Goal: Information Seeking & Learning: Find specific fact

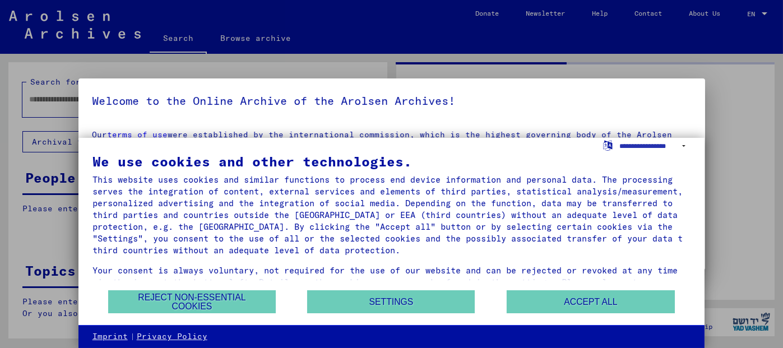
type input "********"
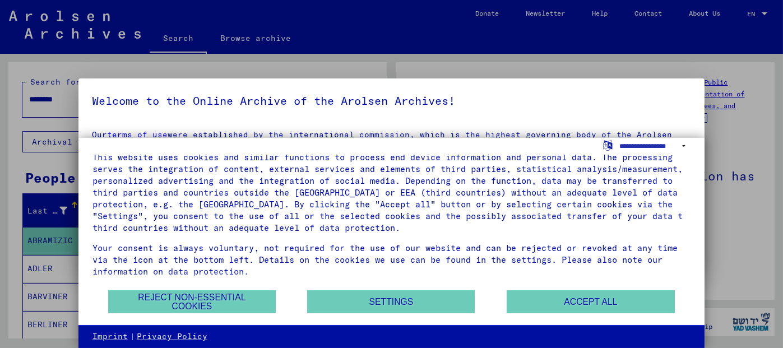
scroll to position [27, 0]
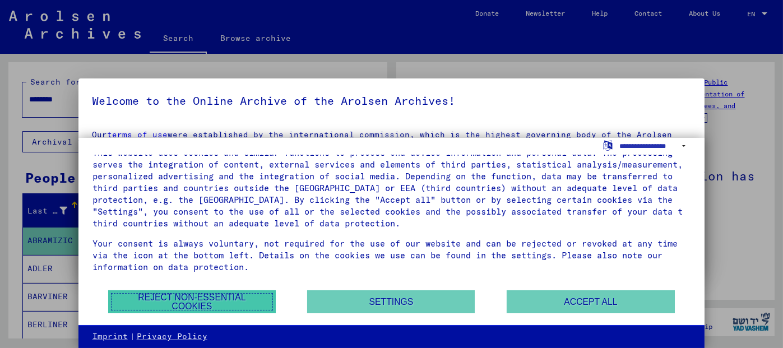
click at [180, 302] on button "Reject non-essential cookies" at bounding box center [192, 301] width 168 height 23
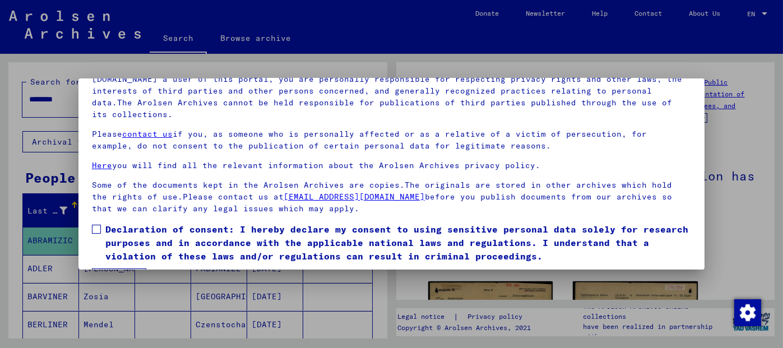
scroll to position [91, 0]
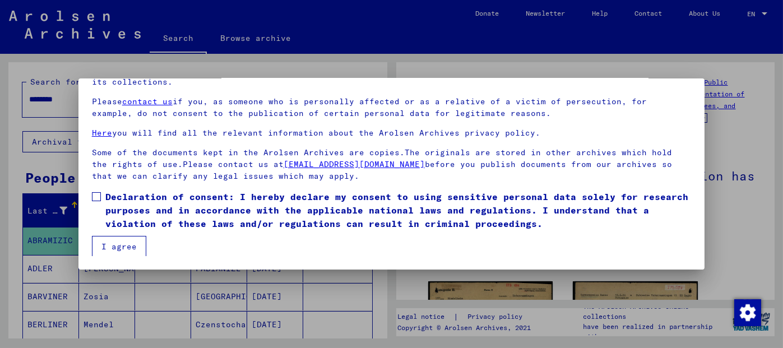
click at [97, 196] on span at bounding box center [96, 196] width 9 height 9
click at [109, 238] on button "I agree" at bounding box center [119, 246] width 54 height 21
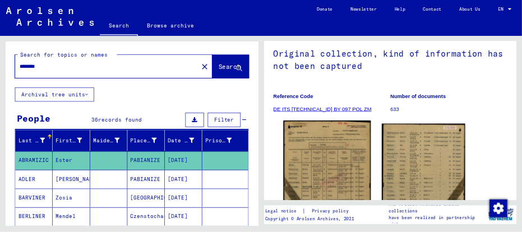
scroll to position [168, 0]
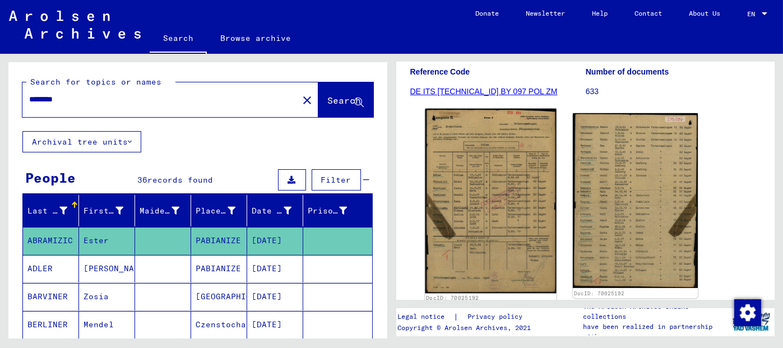
click at [499, 197] on img at bounding box center [490, 201] width 131 height 184
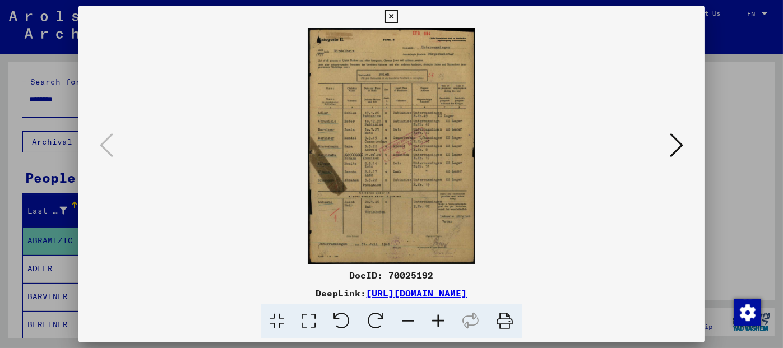
click at [403, 169] on img at bounding box center [392, 146] width 550 height 236
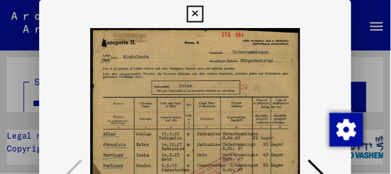
scroll to position [25, 0]
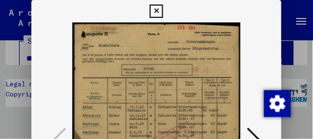
click at [249, 78] on div at bounding box center [156, 140] width 250 height 236
drag, startPoint x: 175, startPoint y: 100, endPoint x: 169, endPoint y: 72, distance: 28.6
click at [169, 72] on img at bounding box center [156, 140] width 174 height 236
drag, startPoint x: 149, startPoint y: 97, endPoint x: 147, endPoint y: 55, distance: 41.5
click at [147, 55] on img at bounding box center [156, 140] width 174 height 236
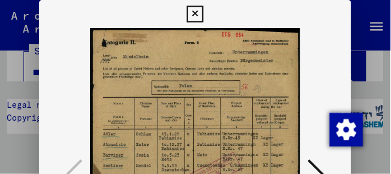
scroll to position [21, 0]
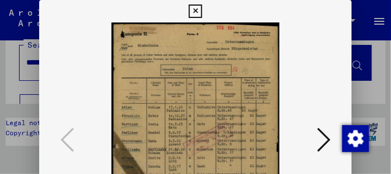
click at [196, 11] on icon at bounding box center [195, 10] width 13 height 13
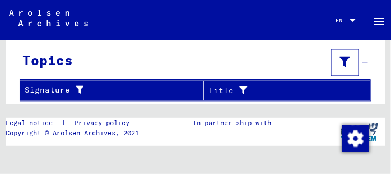
scroll to position [377, 0]
